Goal: Information Seeking & Learning: Learn about a topic

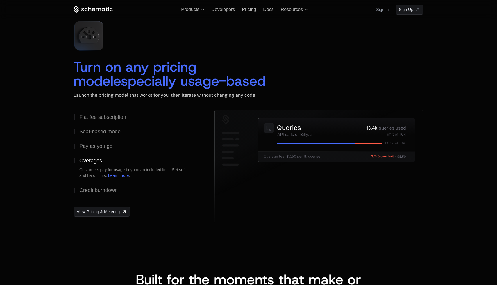
scroll to position [834, 0]
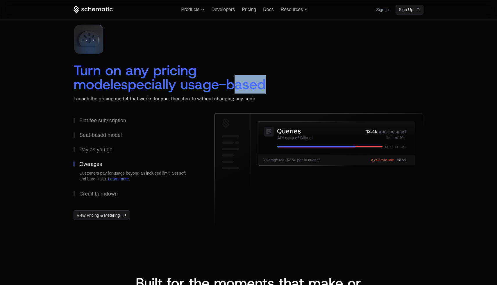
drag, startPoint x: 183, startPoint y: 76, endPoint x: 216, endPoint y: 89, distance: 35.0
click at [216, 89] on span "especially usage-based" at bounding box center [189, 84] width 152 height 19
drag, startPoint x: 235, startPoint y: 89, endPoint x: 140, endPoint y: 79, distance: 94.7
click at [140, 79] on div "Turn on any pricing model especially usage-based" at bounding box center [170, 77] width 193 height 28
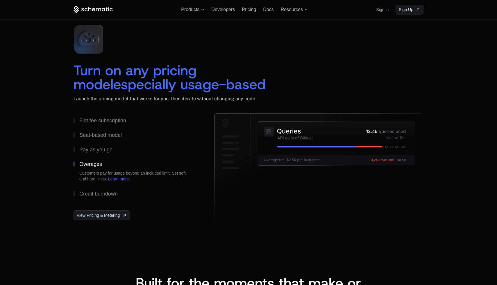
click at [140, 79] on span "especially usage-based" at bounding box center [189, 84] width 152 height 19
click at [93, 153] on button "Pay as you go" at bounding box center [135, 149] width 122 height 15
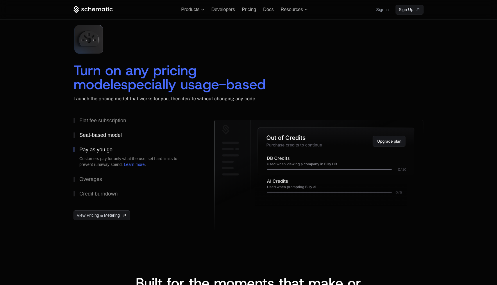
click at [98, 142] on button "Seat-based model" at bounding box center [135, 135] width 122 height 15
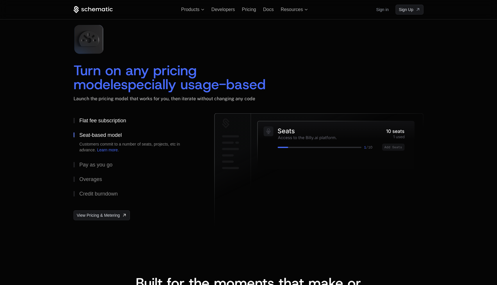
click at [101, 123] on div "Flat fee subscription" at bounding box center [102, 120] width 47 height 5
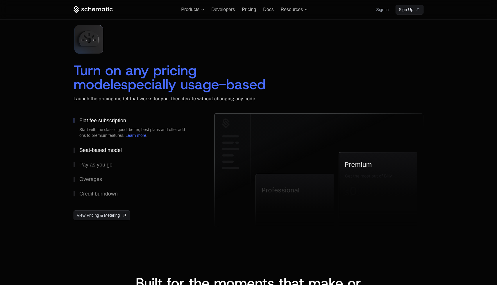
click at [93, 150] on div "Seat-based model" at bounding box center [100, 150] width 42 height 5
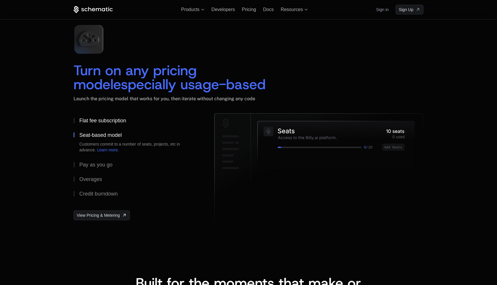
click at [99, 121] on div "Flat fee subscription" at bounding box center [102, 120] width 47 height 5
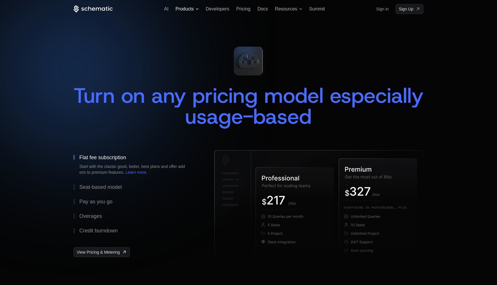
click at [187, 9] on span "Products" at bounding box center [185, 8] width 18 height 5
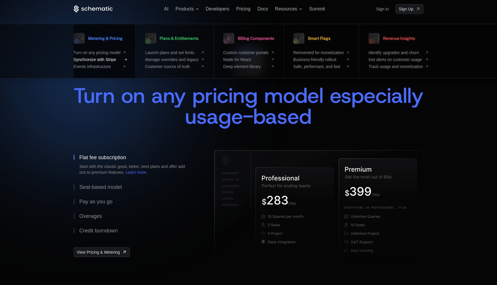
click at [82, 60] on span "Synchronize with Stripe" at bounding box center [97, 59] width 47 height 5
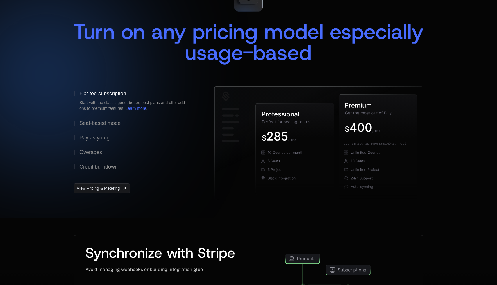
scroll to position [209, 0]
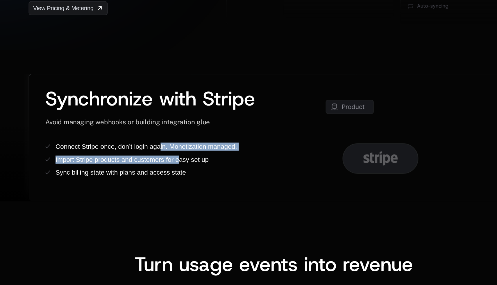
drag, startPoint x: 168, startPoint y: 145, endPoint x: 180, endPoint y: 157, distance: 16.9
click at [180, 157] on ul "Connect Stripe once, don’t login again. Monetization managed. Import Stripe pro…" at bounding box center [166, 154] width 162 height 24
click at [180, 157] on div "Import Stripe products and customers for easy set up" at bounding box center [147, 154] width 109 height 6
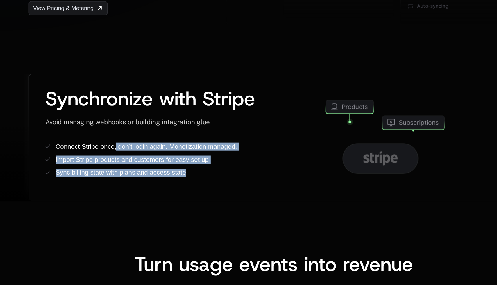
drag, startPoint x: 188, startPoint y: 166, endPoint x: 137, endPoint y: 143, distance: 56.0
click at [137, 143] on ul "Connect Stripe once, don’t login again. Monetization managed. Import Stripe pro…" at bounding box center [166, 154] width 162 height 24
click at [137, 143] on span "Connect Stripe once, don’t login again. Monetization managed." at bounding box center [158, 144] width 130 height 5
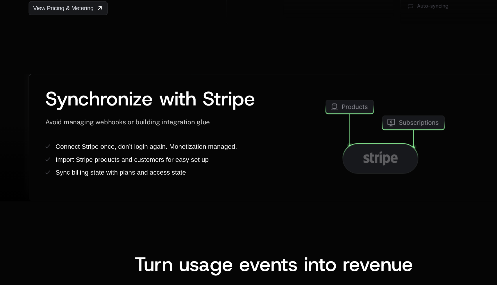
click at [137, 143] on span "Connect Stripe once, don’t login again. Monetization managed." at bounding box center [158, 144] width 130 height 5
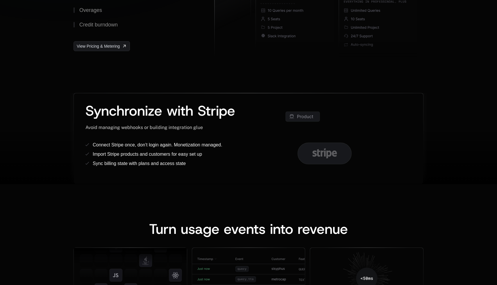
scroll to position [319, 0]
